Goal: Transaction & Acquisition: Purchase product/service

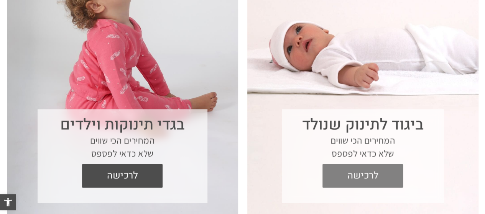
click at [379, 172] on span "לרכישה" at bounding box center [362, 176] width 69 height 24
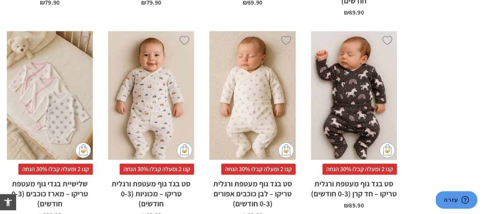
scroll to position [761, 0]
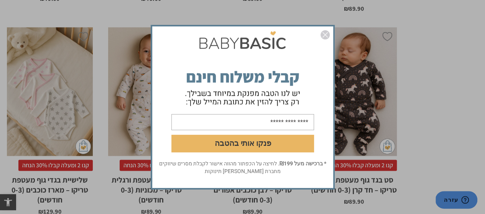
click at [325, 35] on img "סגור" at bounding box center [325, 34] width 9 height 9
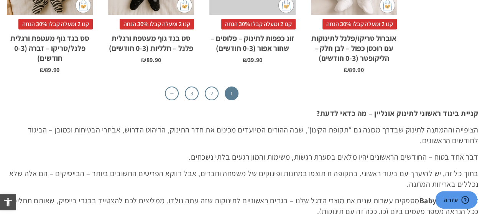
scroll to position [2508, 0]
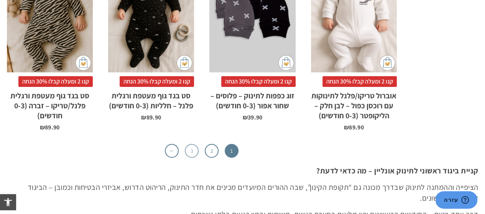
click at [191, 150] on link "3" at bounding box center [192, 151] width 14 height 14
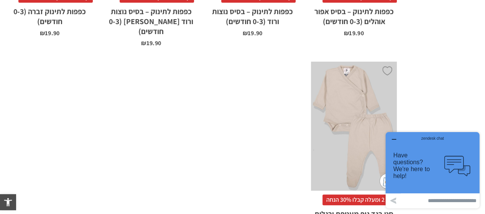
scroll to position [2327, 0]
